Goal: Transaction & Acquisition: Book appointment/travel/reservation

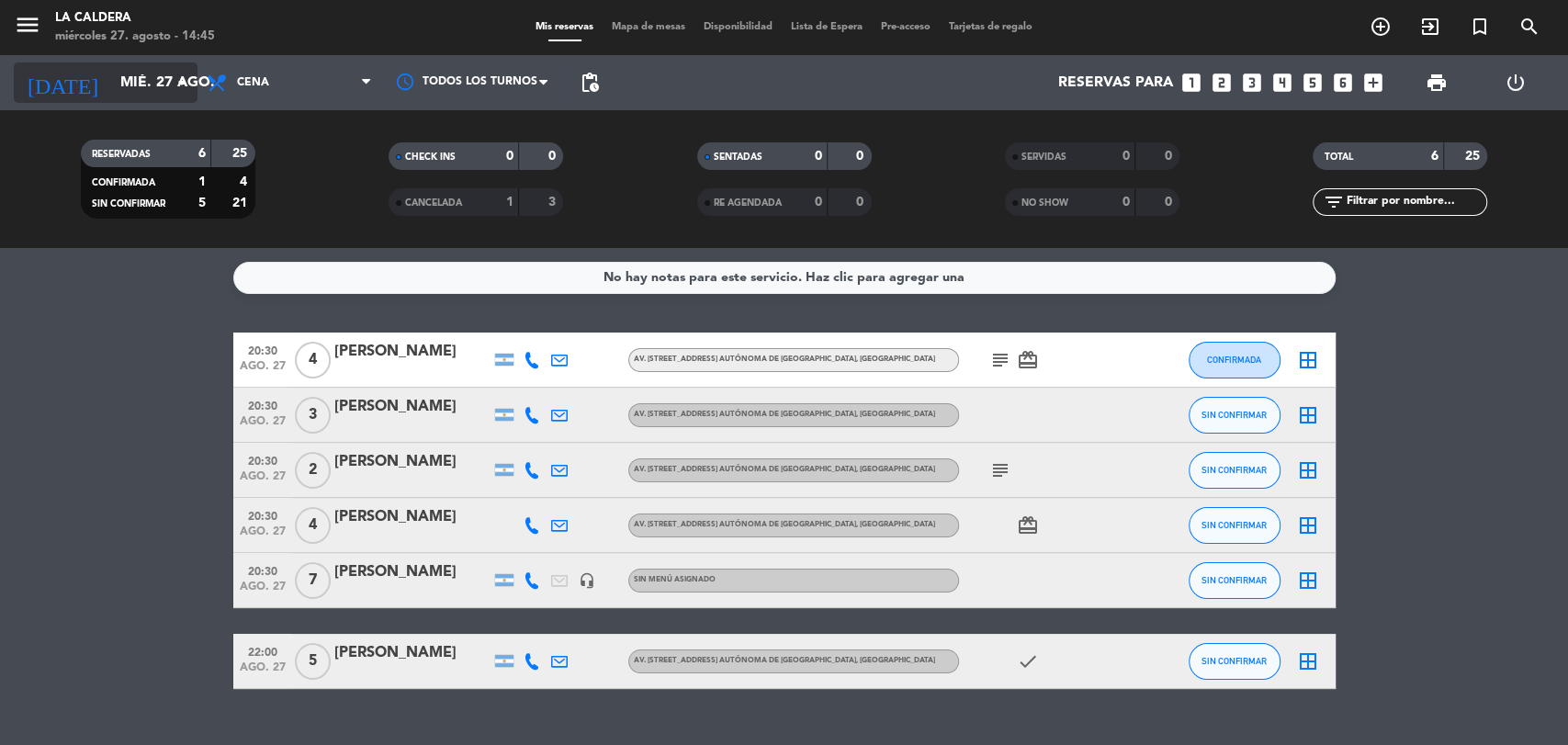
click at [183, 93] on icon "arrow_drop_down" at bounding box center [181, 82] width 22 height 22
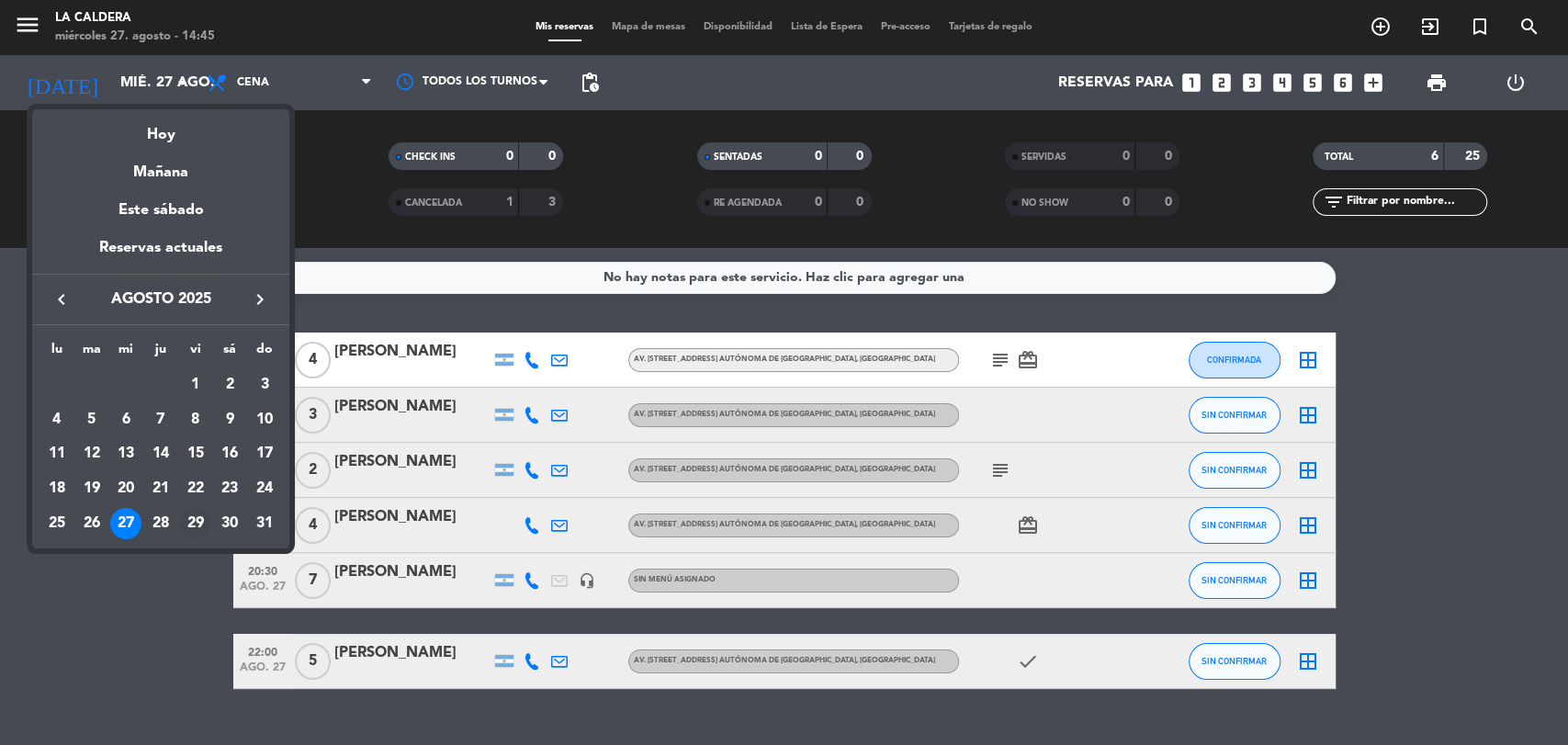
click at [189, 521] on div "29" at bounding box center [196, 524] width 31 height 31
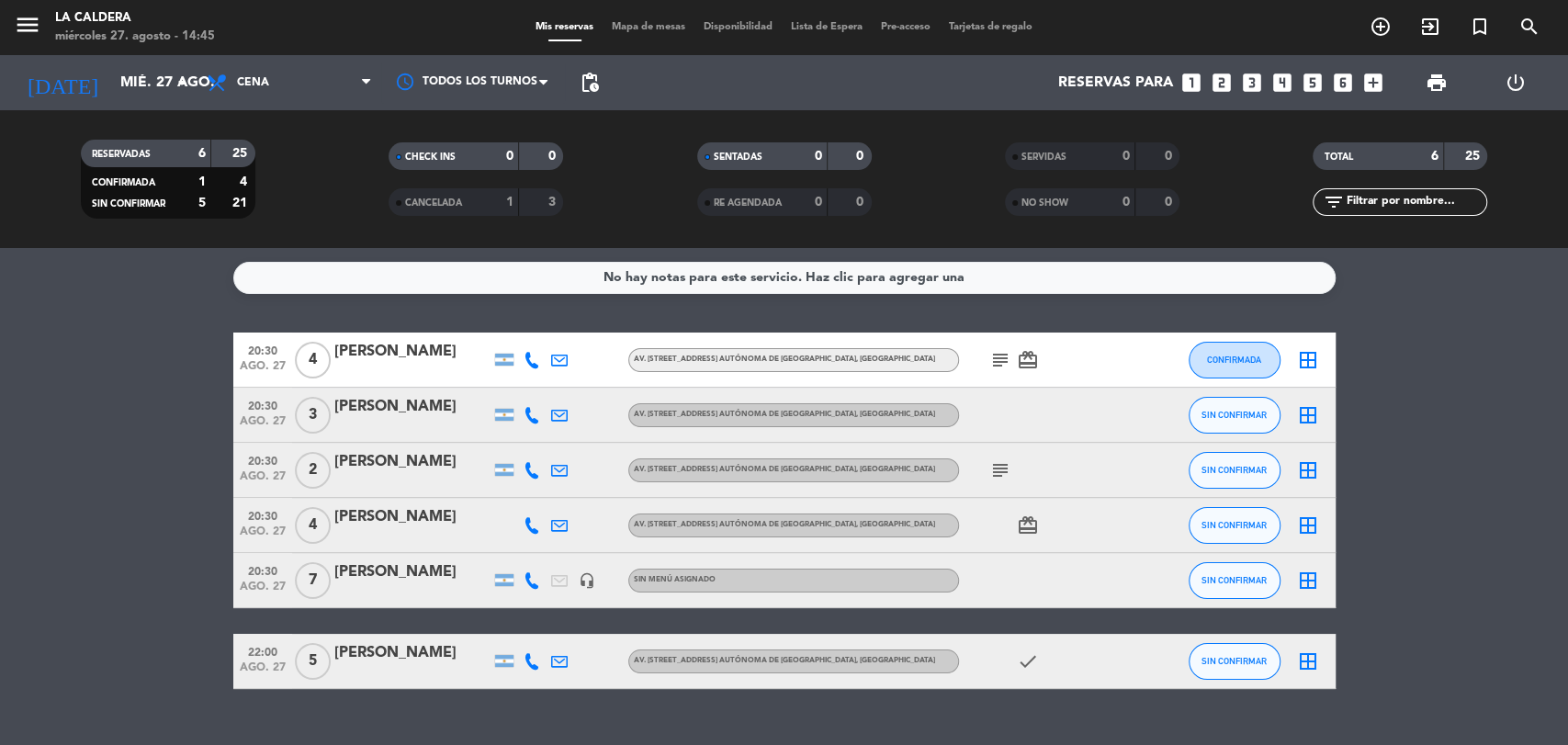
type input "vie. 29 ago."
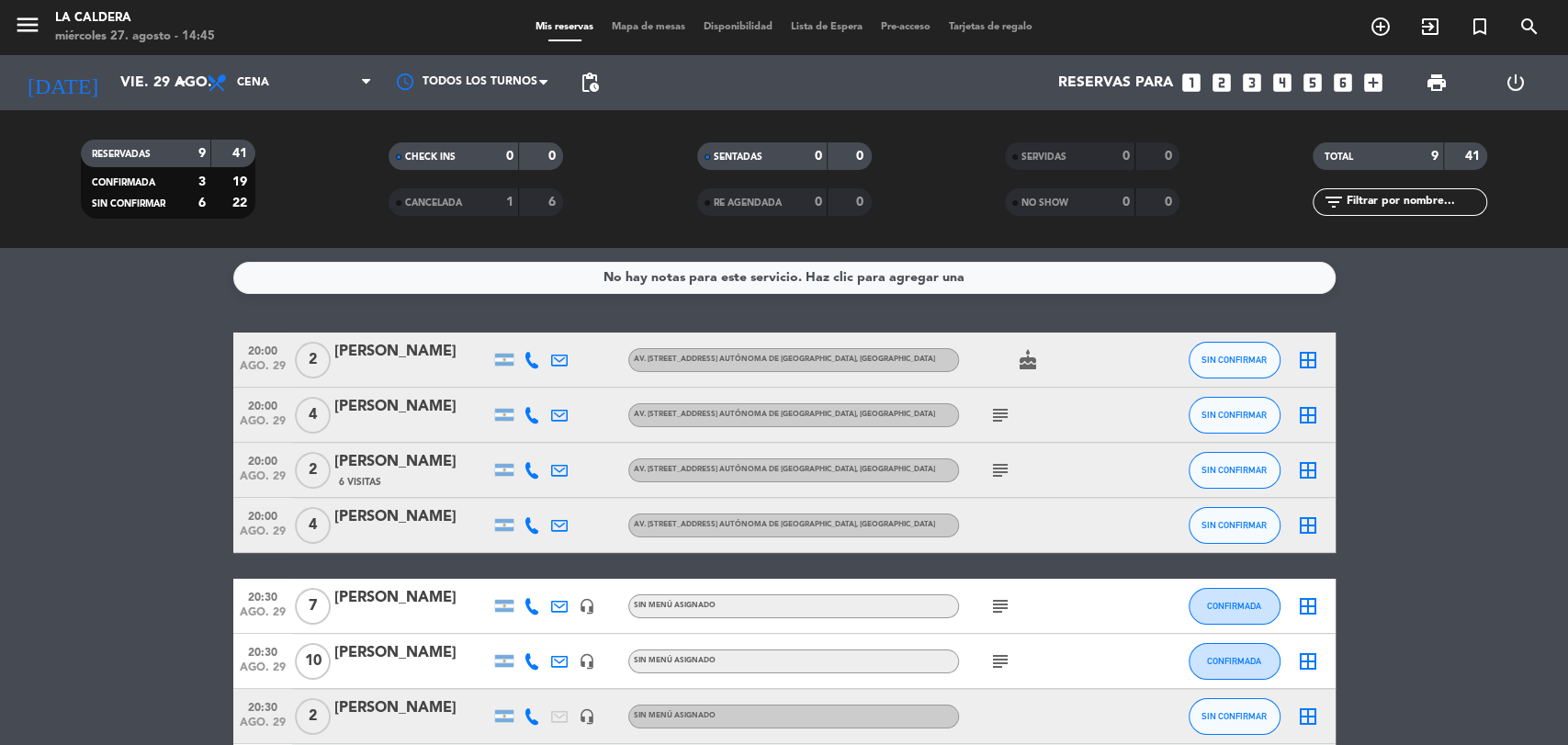
click at [1246, 89] on icon "looks_3" at bounding box center [1252, 82] width 24 height 24
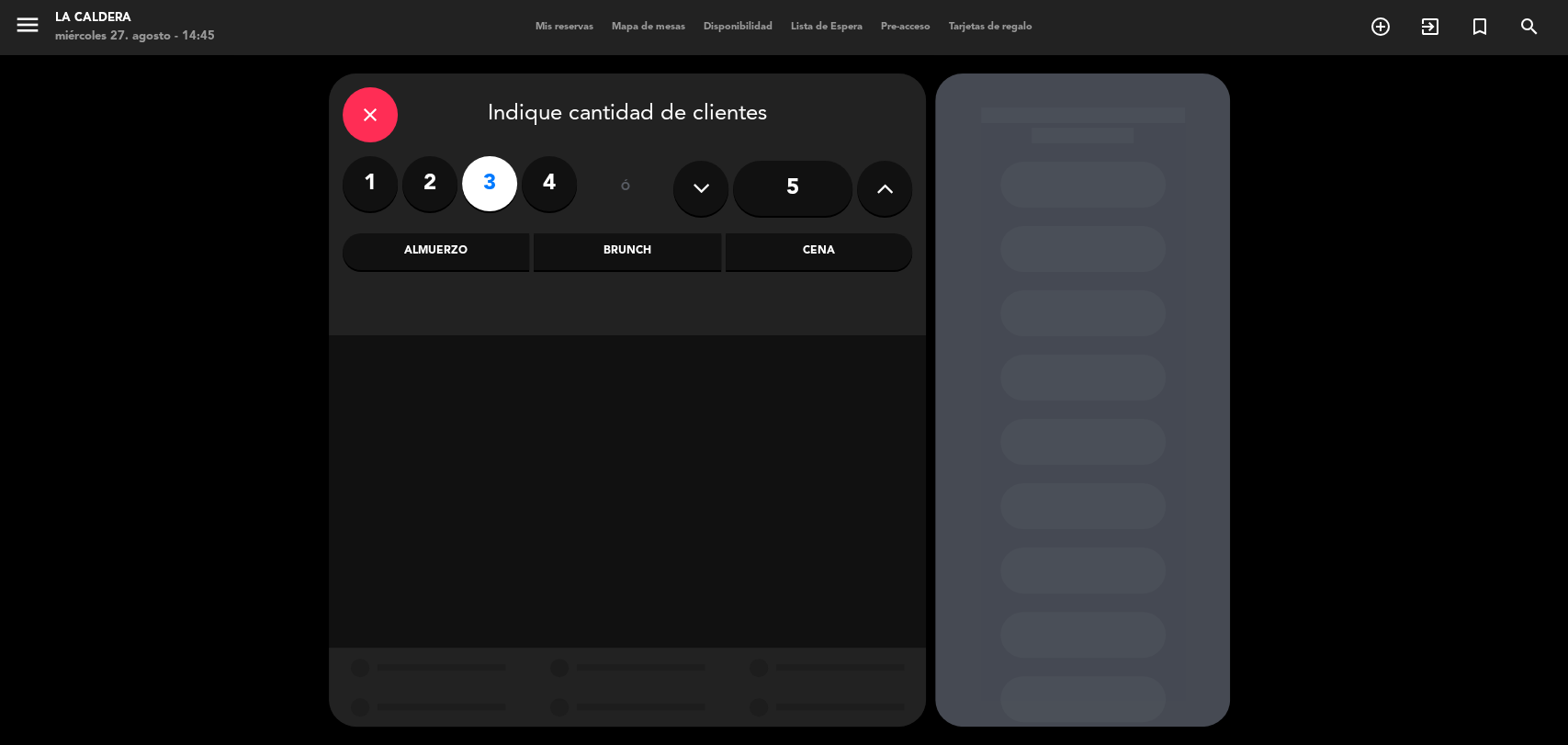
click at [786, 266] on div "Cena" at bounding box center [818, 252] width 187 height 37
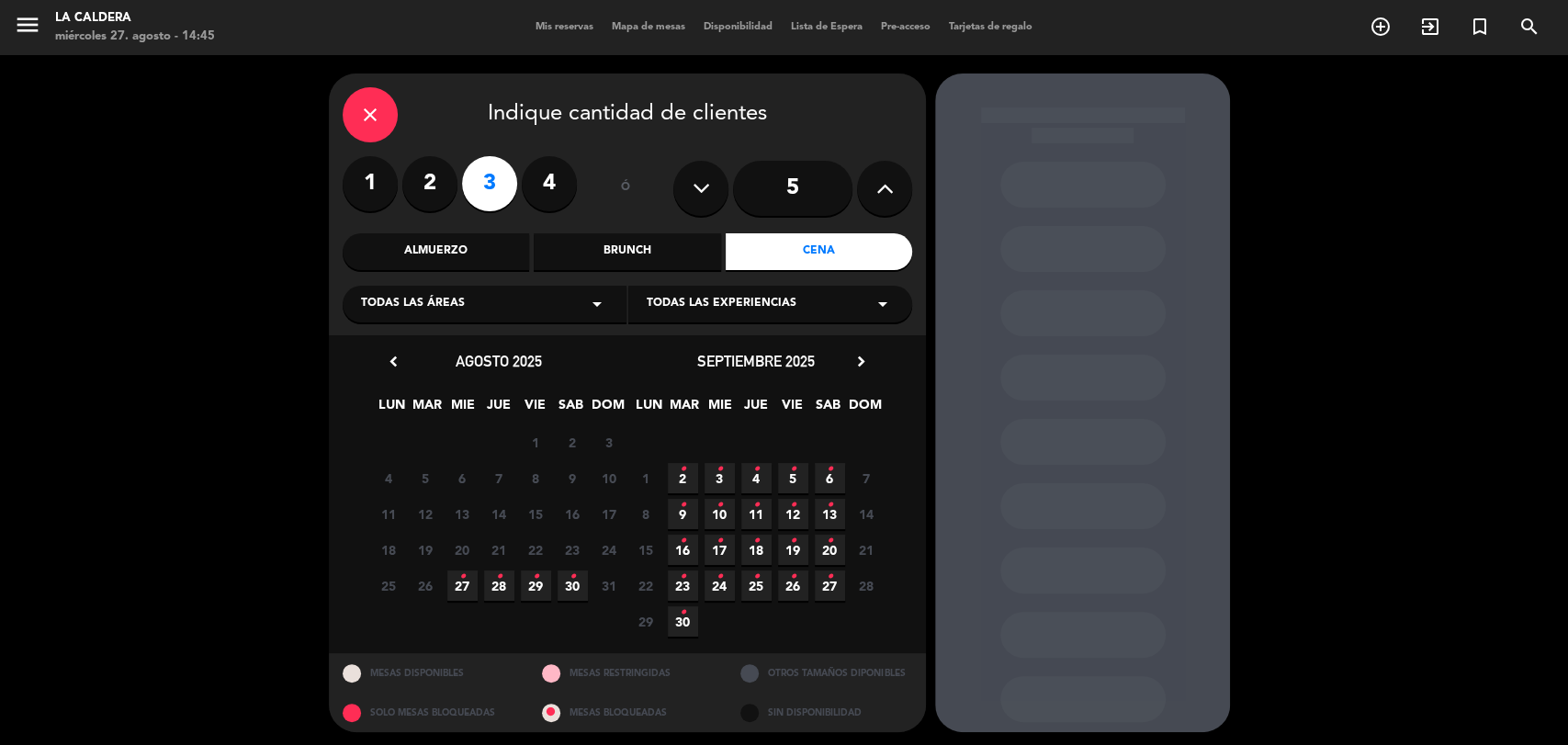
click at [538, 577] on span "29 •" at bounding box center [536, 585] width 30 height 30
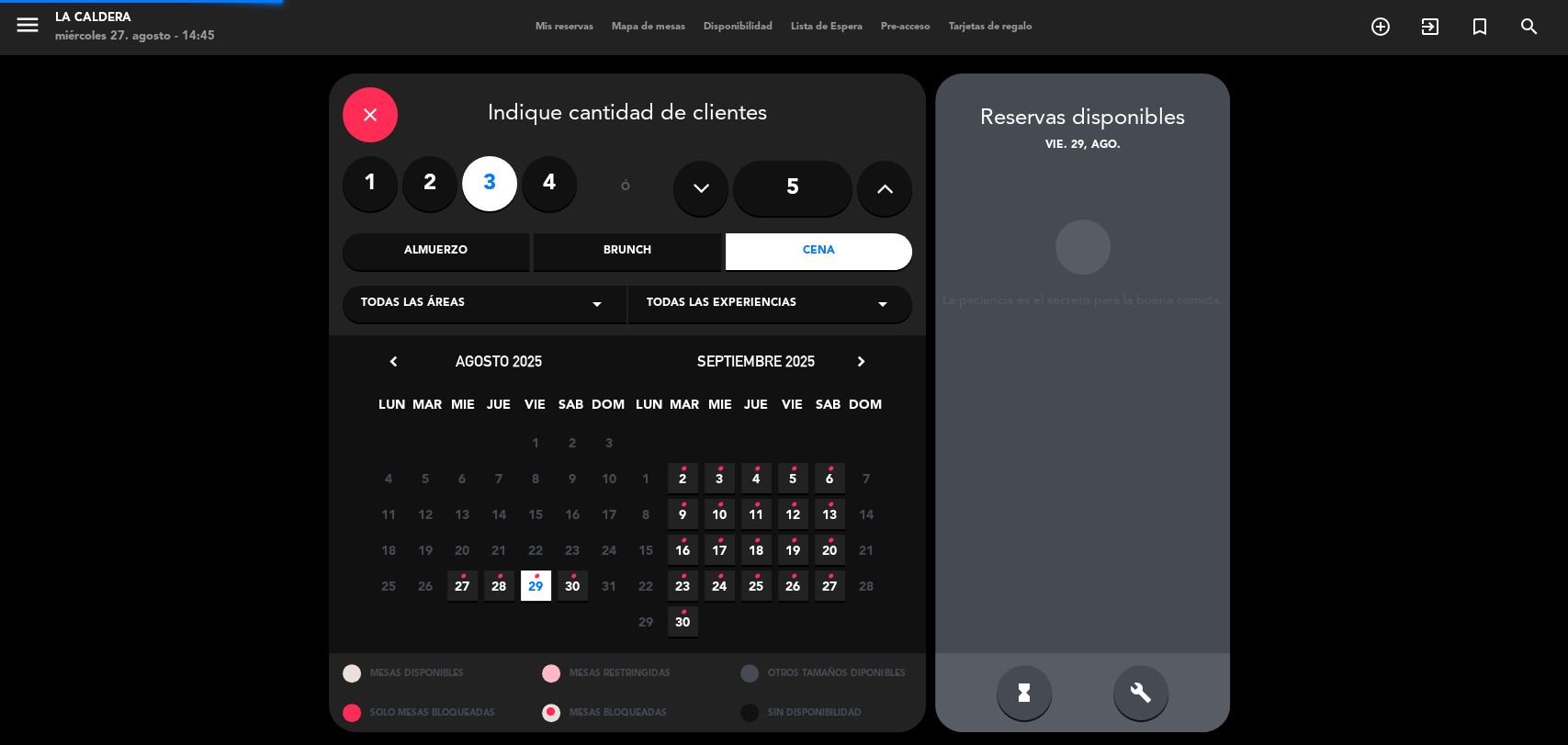
scroll to position [5, 0]
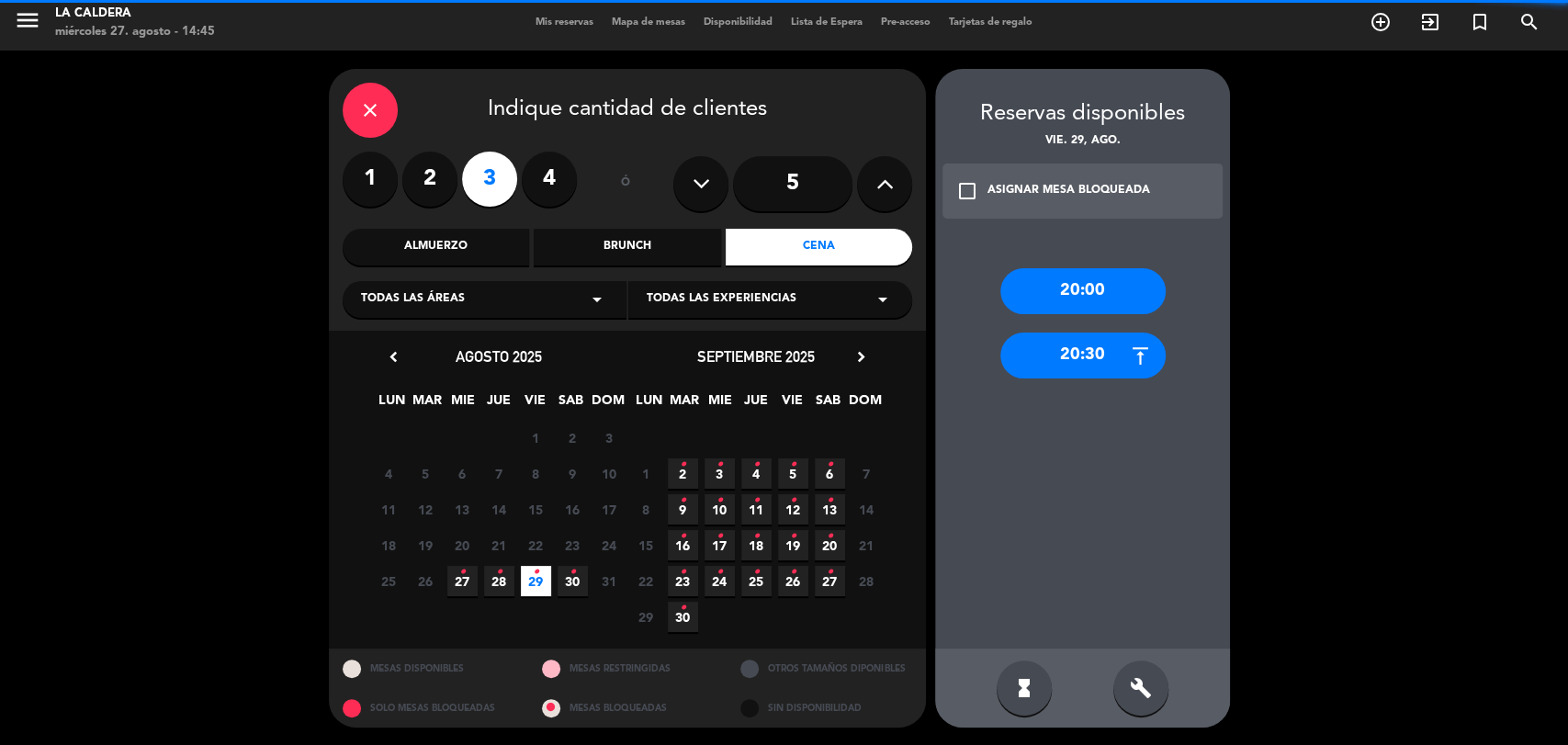
click at [1021, 360] on div "20:30" at bounding box center [1083, 355] width 166 height 46
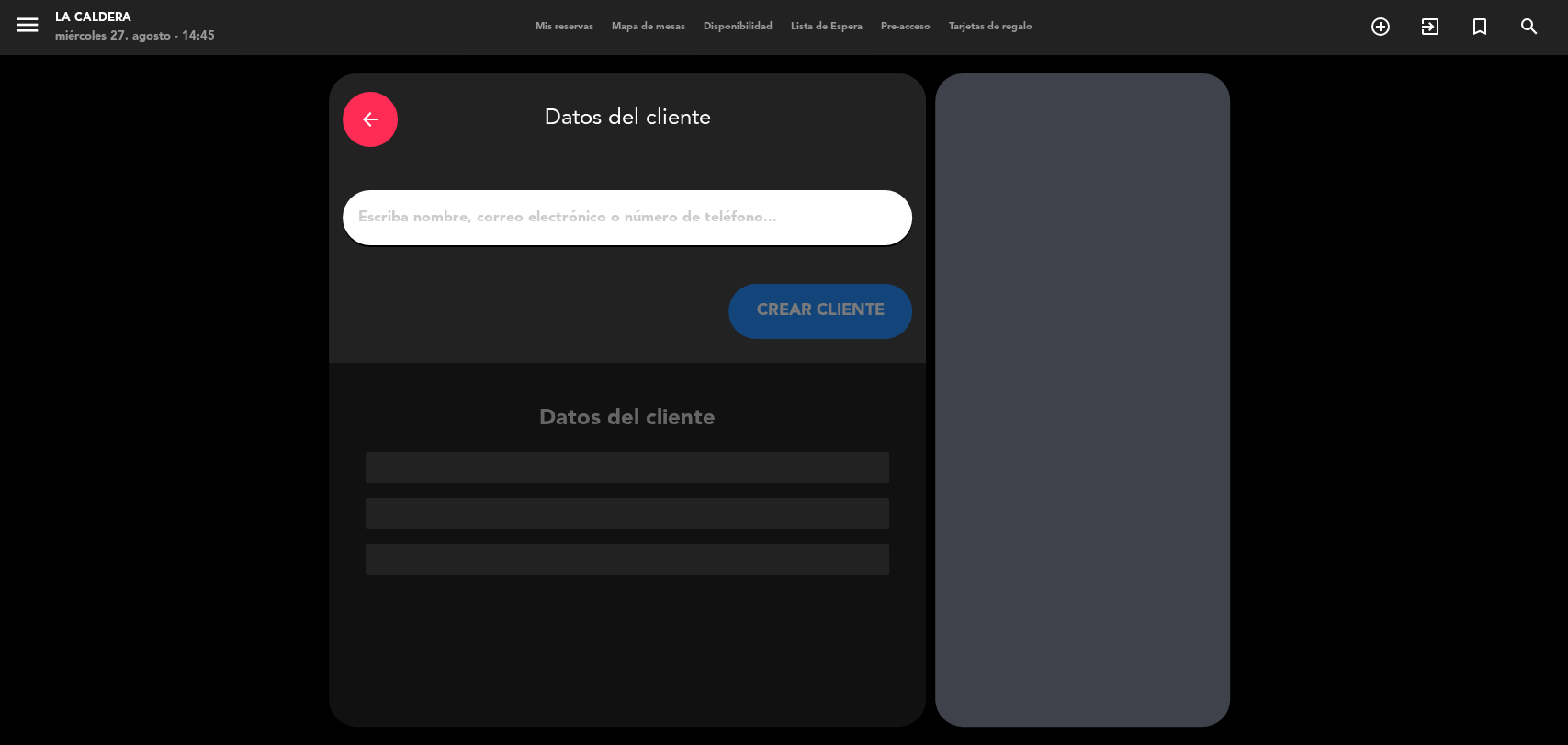
scroll to position [0, 0]
click at [610, 225] on input "1" at bounding box center [628, 218] width 542 height 26
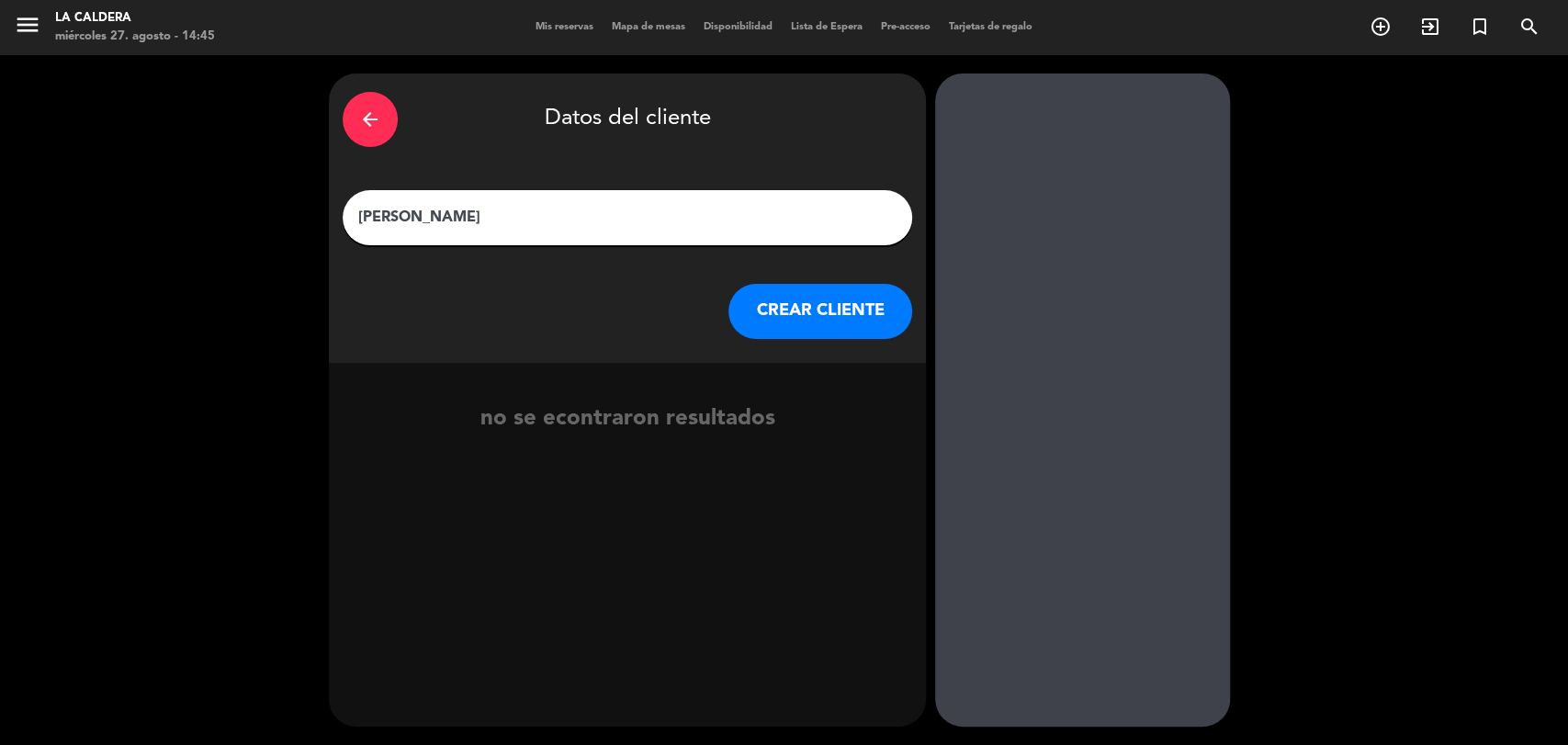
type input "[PERSON_NAME]"
click at [875, 329] on button "CREAR CLIENTE" at bounding box center [820, 311] width 184 height 55
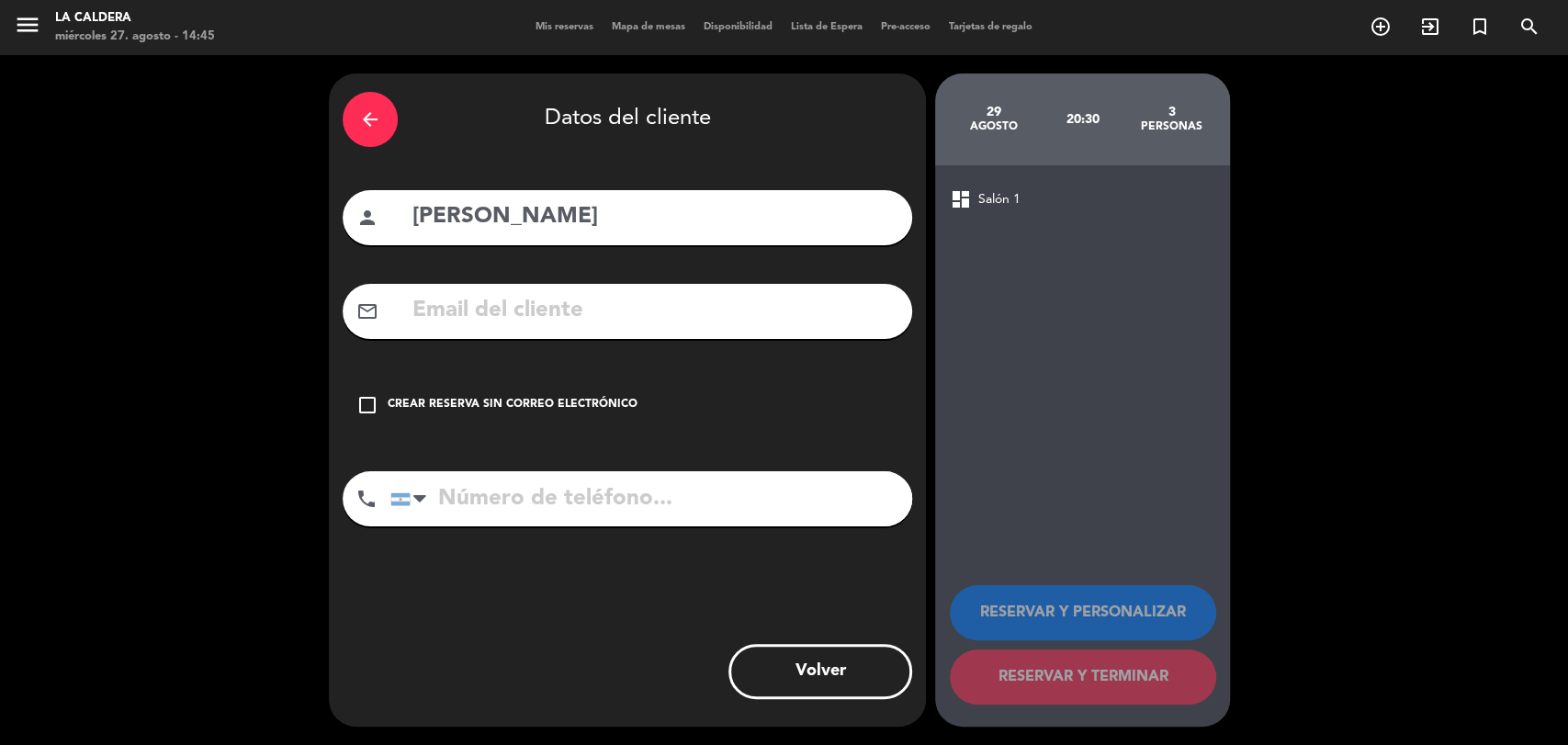
click at [448, 502] on input "tel" at bounding box center [651, 499] width 522 height 55
click at [372, 402] on icon "check_box_outline_blank" at bounding box center [367, 405] width 22 height 22
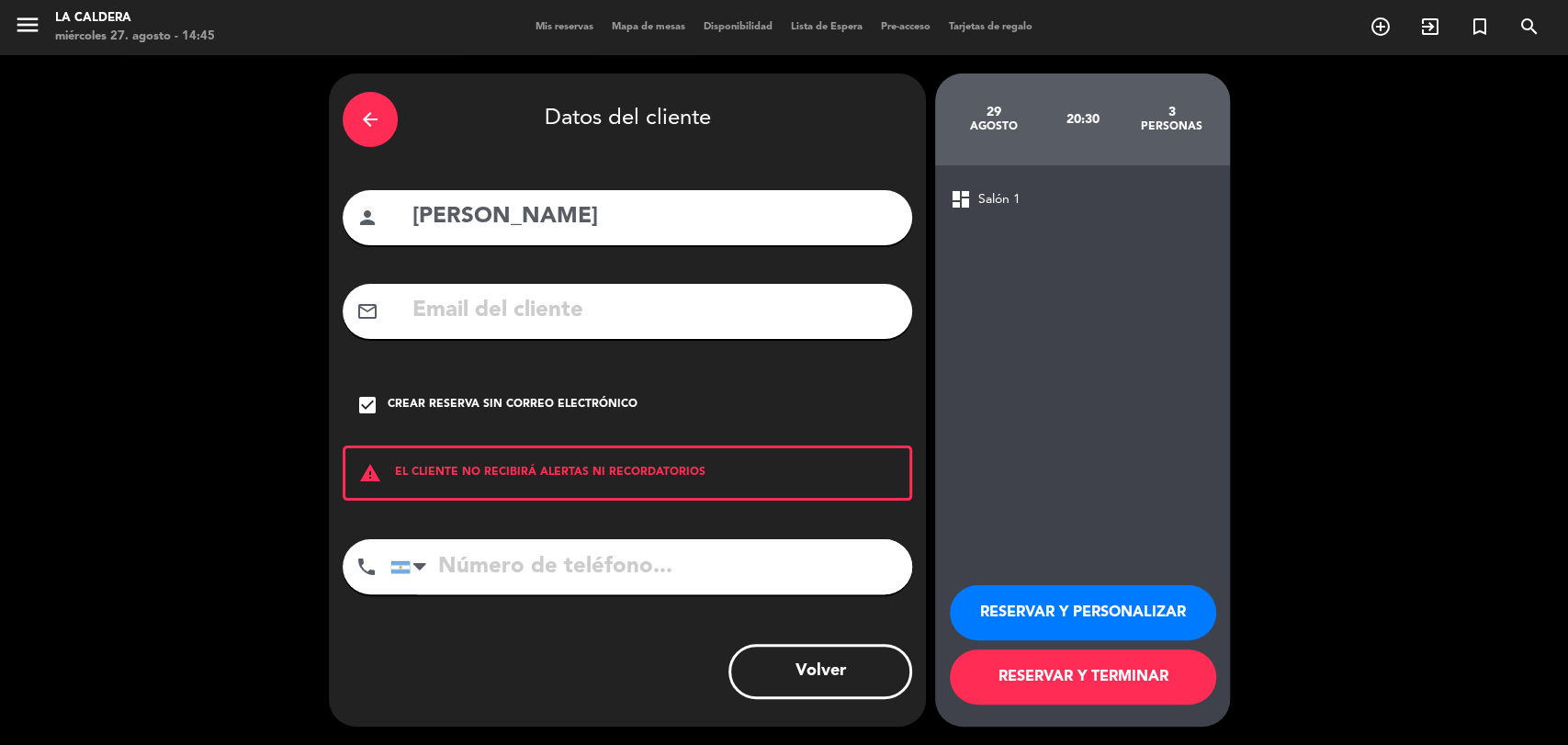
click at [615, 566] on input "tel" at bounding box center [651, 567] width 522 height 55
type input "11 6043 4942"
click at [1118, 680] on button "RESERVAR Y TERMINAR" at bounding box center [1083, 677] width 266 height 55
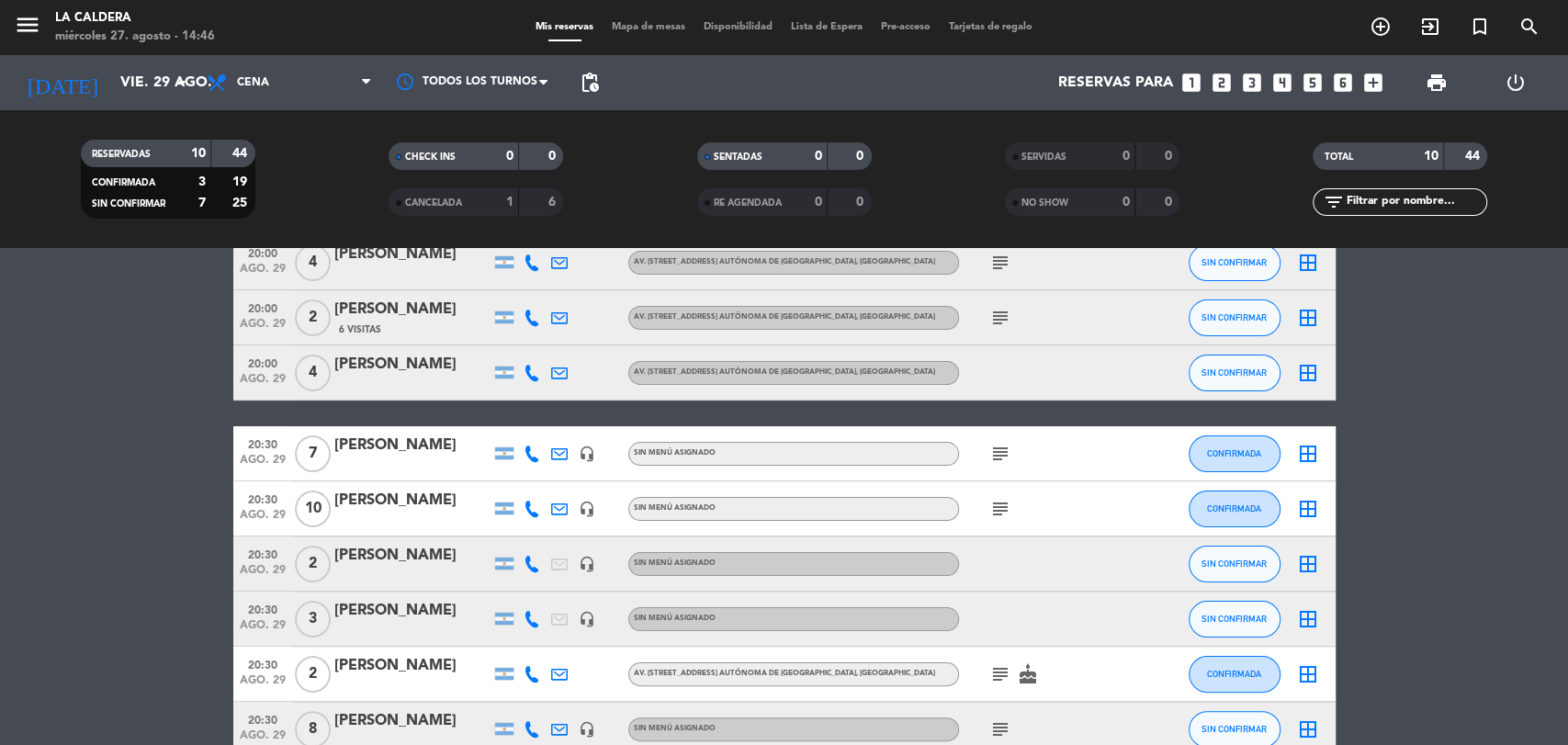
scroll to position [204, 0]
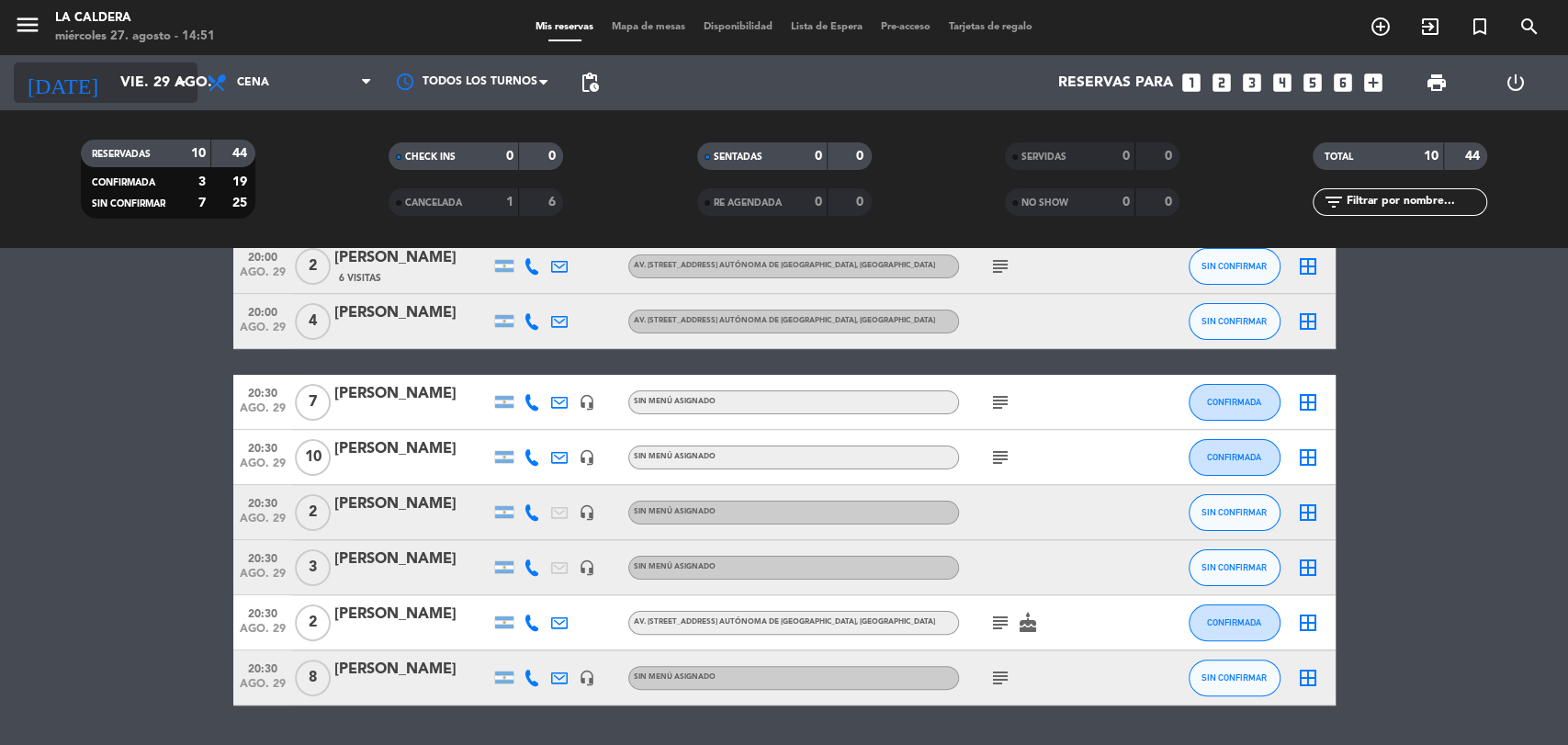
click at [167, 82] on input "vie. 29 ago." at bounding box center [208, 82] width 194 height 36
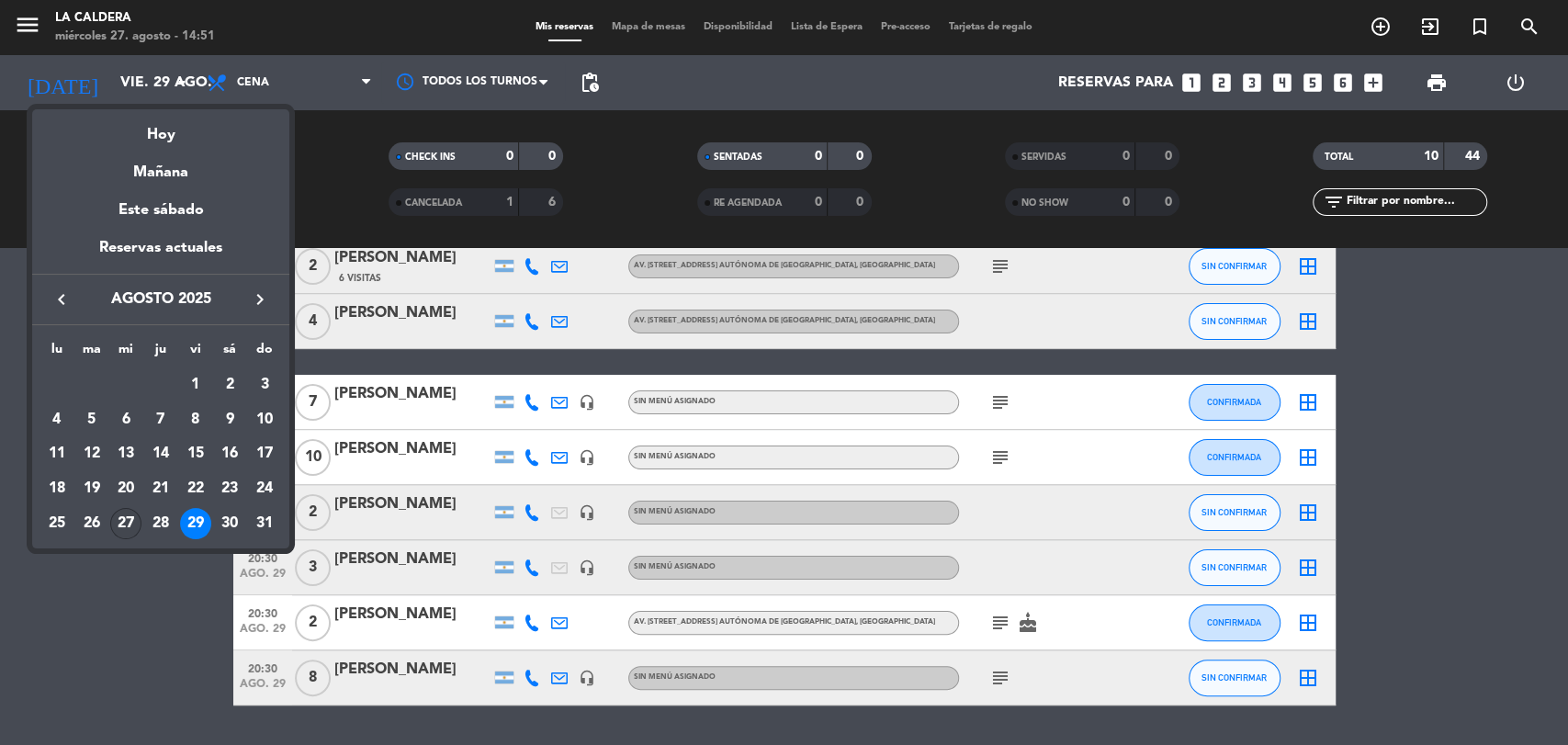
click at [125, 509] on div "27" at bounding box center [126, 524] width 31 height 31
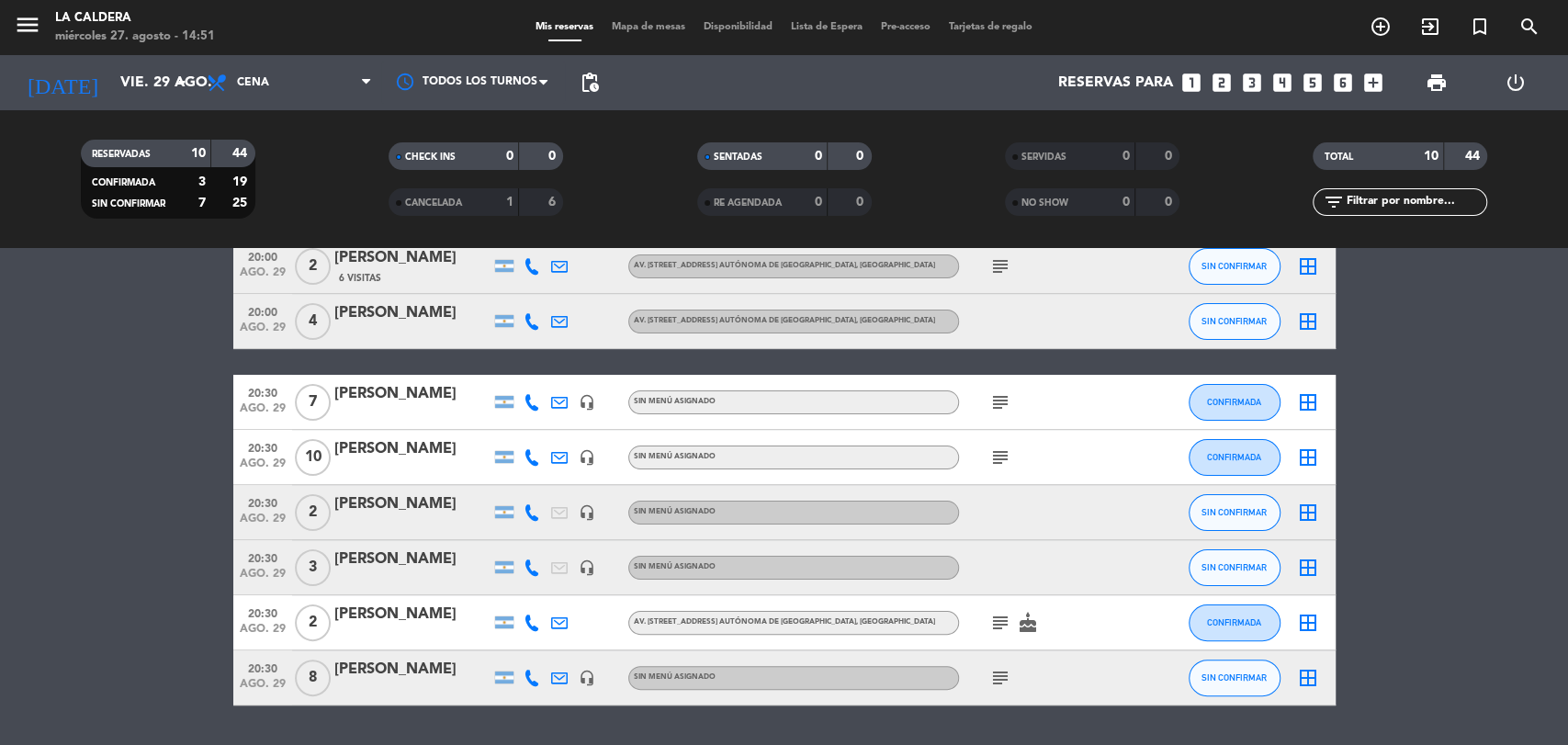
type input "mié. 27 ago."
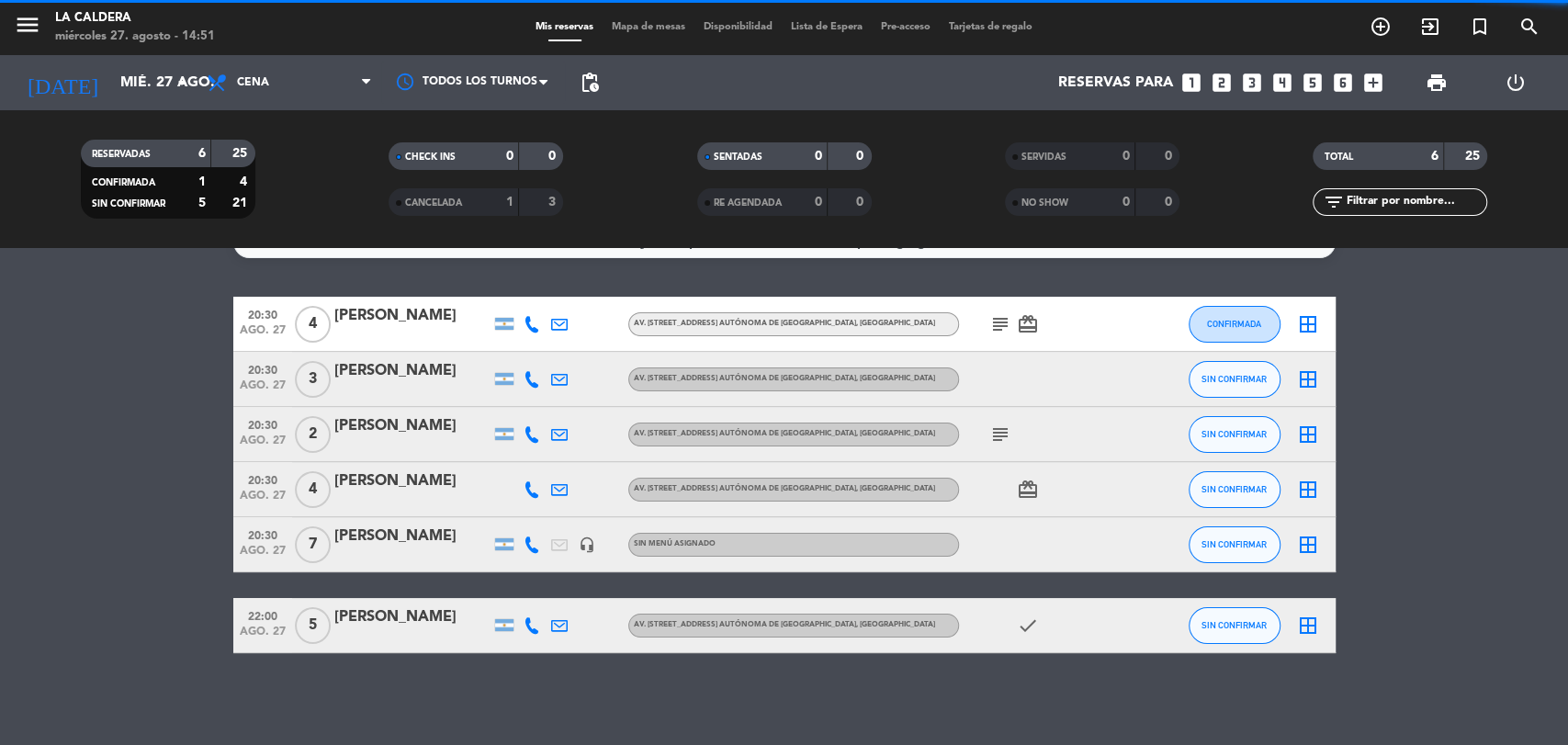
scroll to position [37, 0]
